Goal: Information Seeking & Learning: Learn about a topic

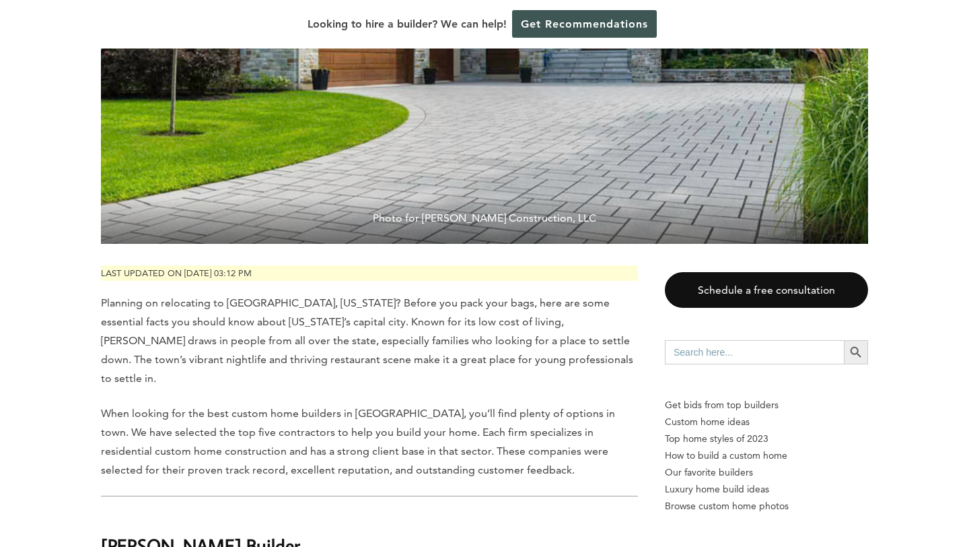
scroll to position [363, 0]
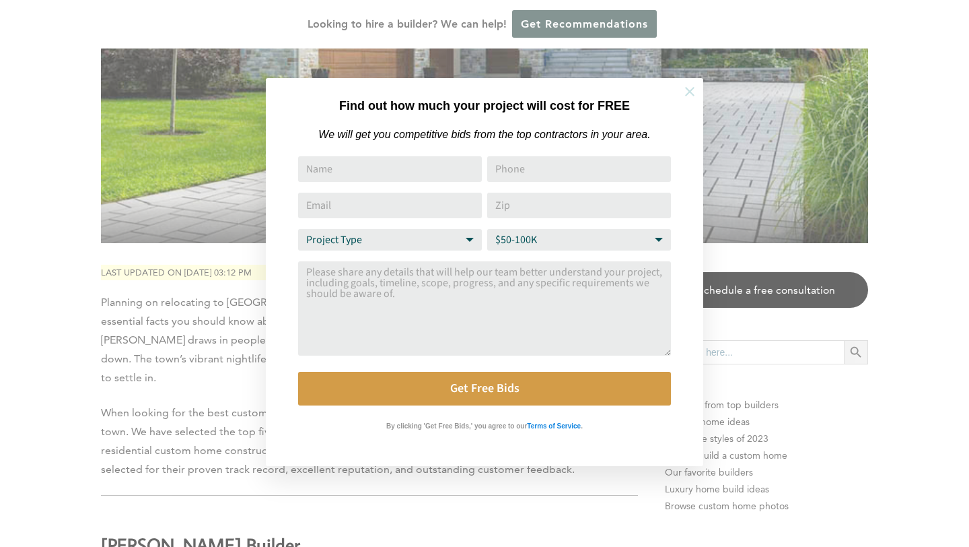
click at [688, 100] on button at bounding box center [689, 91] width 47 height 47
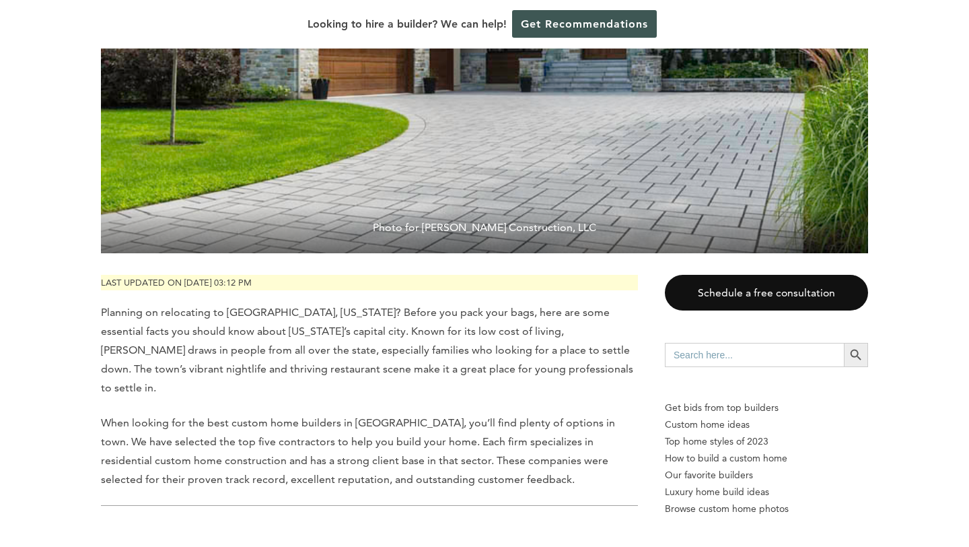
scroll to position [0, 0]
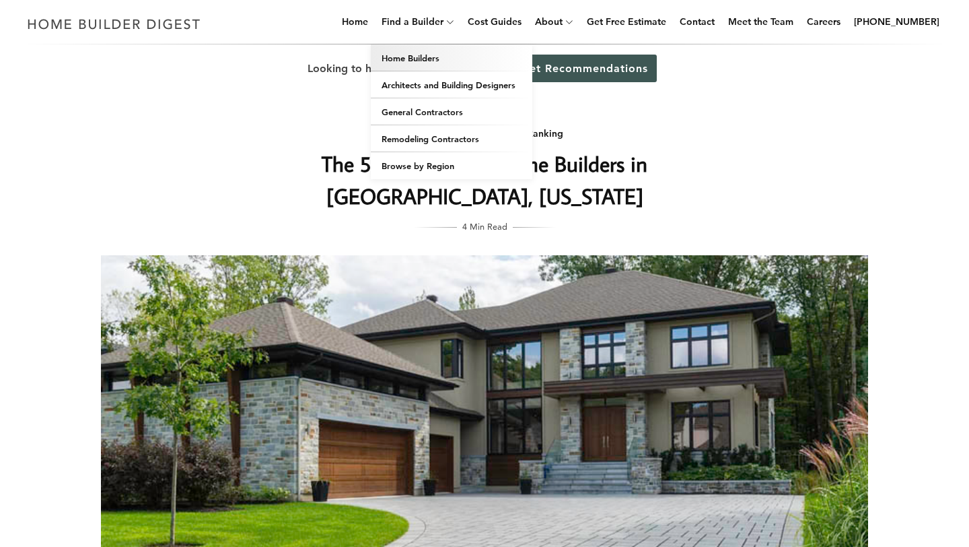
click at [438, 56] on link "Home Builders" at bounding box center [452, 57] width 162 height 27
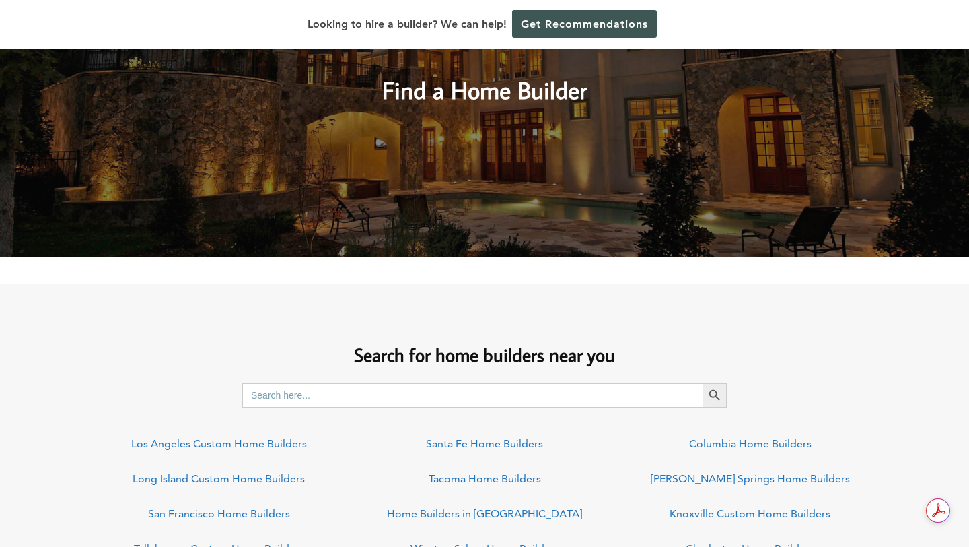
click at [348, 397] on input "Search for:" at bounding box center [472, 395] width 460 height 24
type input "montgomery, al"
click at [711, 394] on icon "Search" at bounding box center [714, 395] width 15 height 15
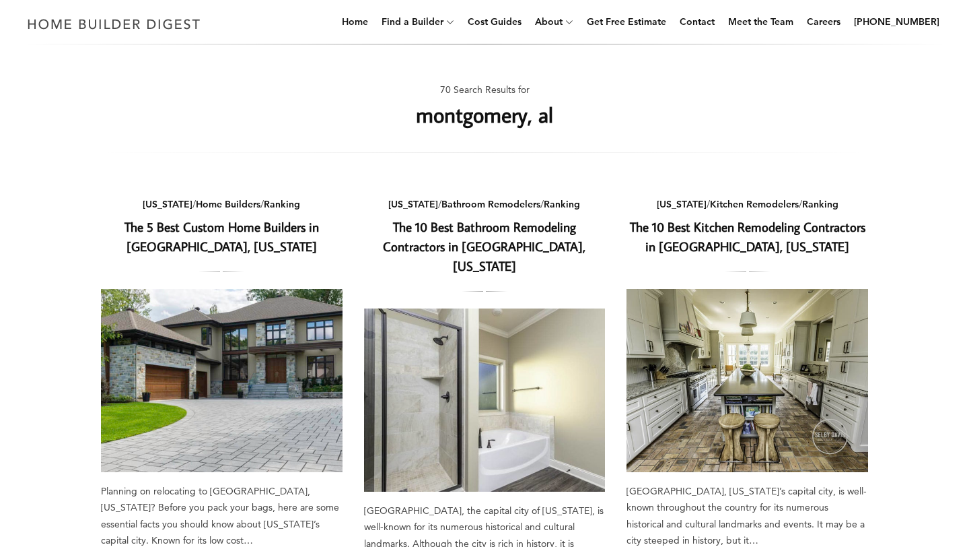
scroll to position [53, 0]
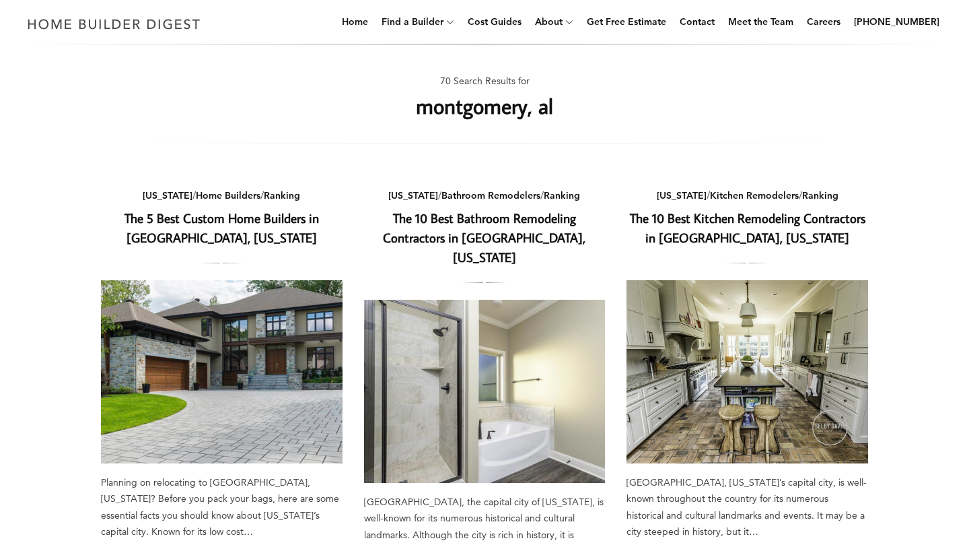
click at [289, 223] on link "The 5 Best Custom Home Builders in Montgomery, Alabama" at bounding box center [222, 227] width 195 height 36
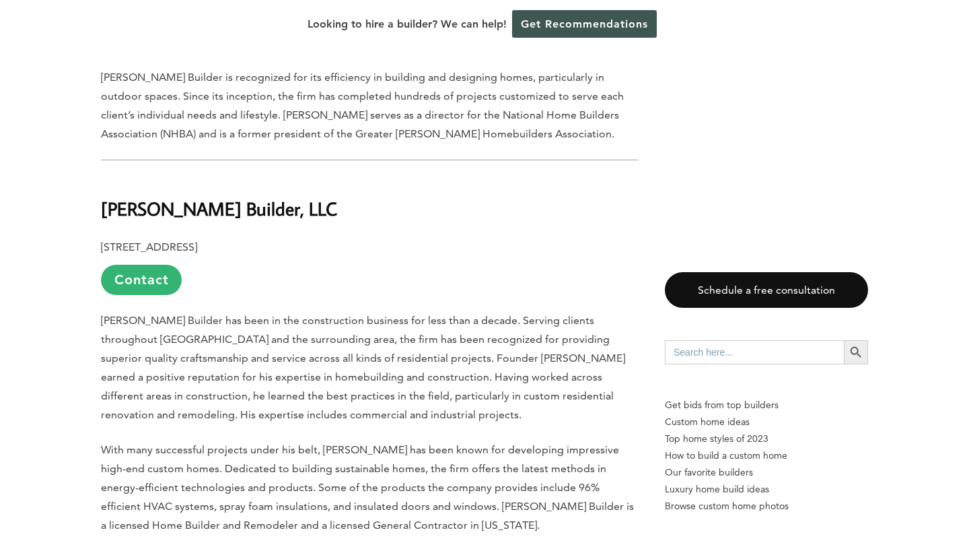
scroll to position [1140, 0]
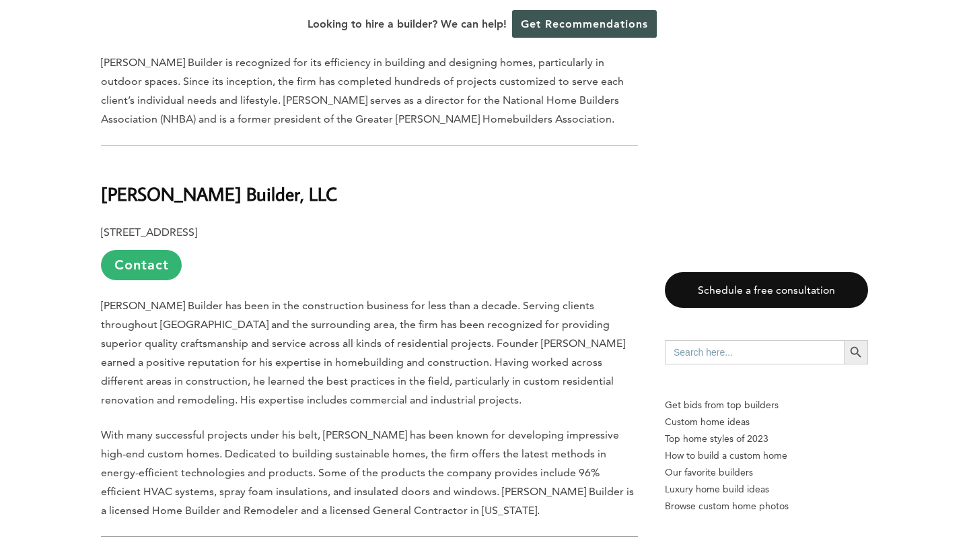
click at [230, 182] on b "[PERSON_NAME] Builder, LLC" at bounding box center [219, 194] width 236 height 24
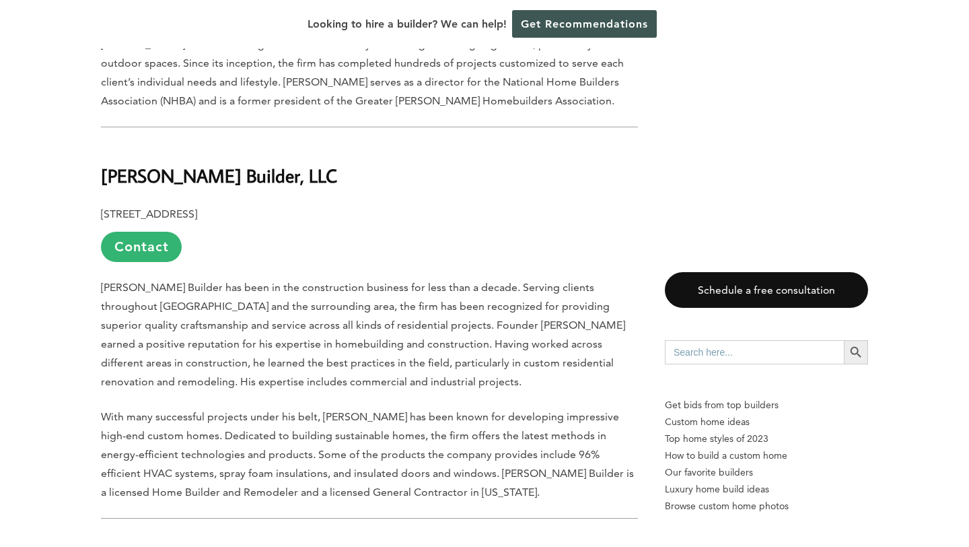
scroll to position [1154, 0]
